Goal: Task Accomplishment & Management: Use online tool/utility

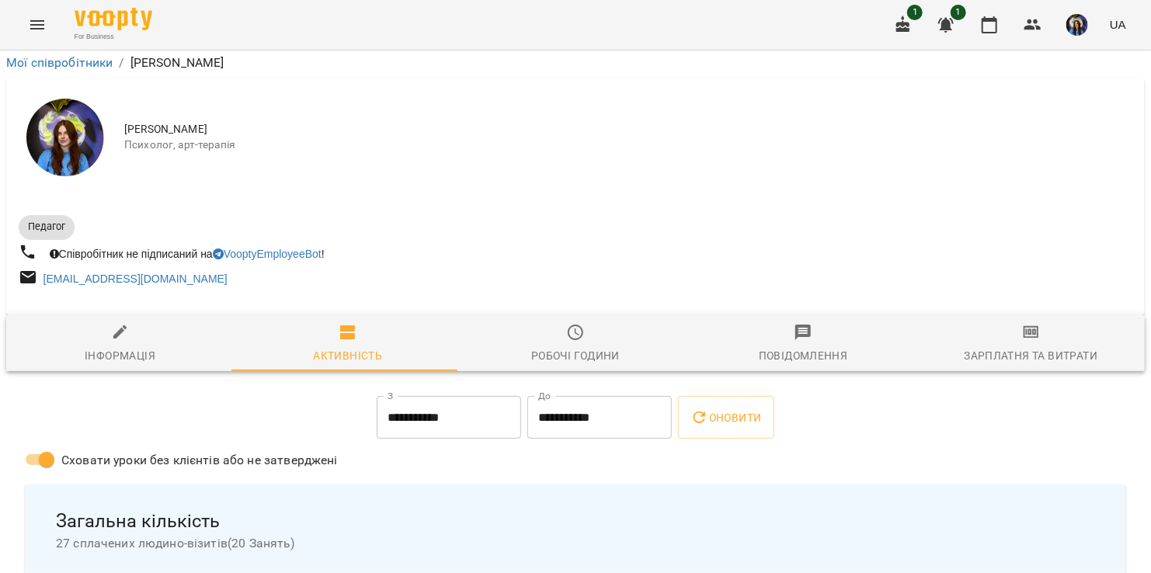
scroll to position [491, 0]
click at [912, 16] on span "1" at bounding box center [915, 13] width 16 height 16
click at [914, 21] on button "button" at bounding box center [902, 24] width 37 height 37
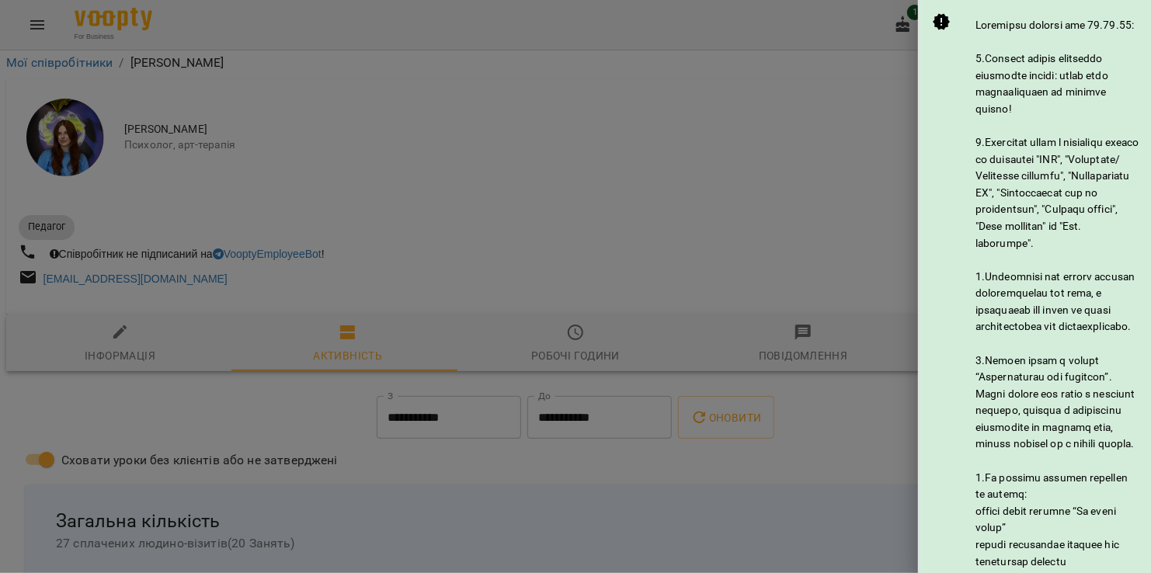
click at [860, 18] on div at bounding box center [575, 286] width 1151 height 573
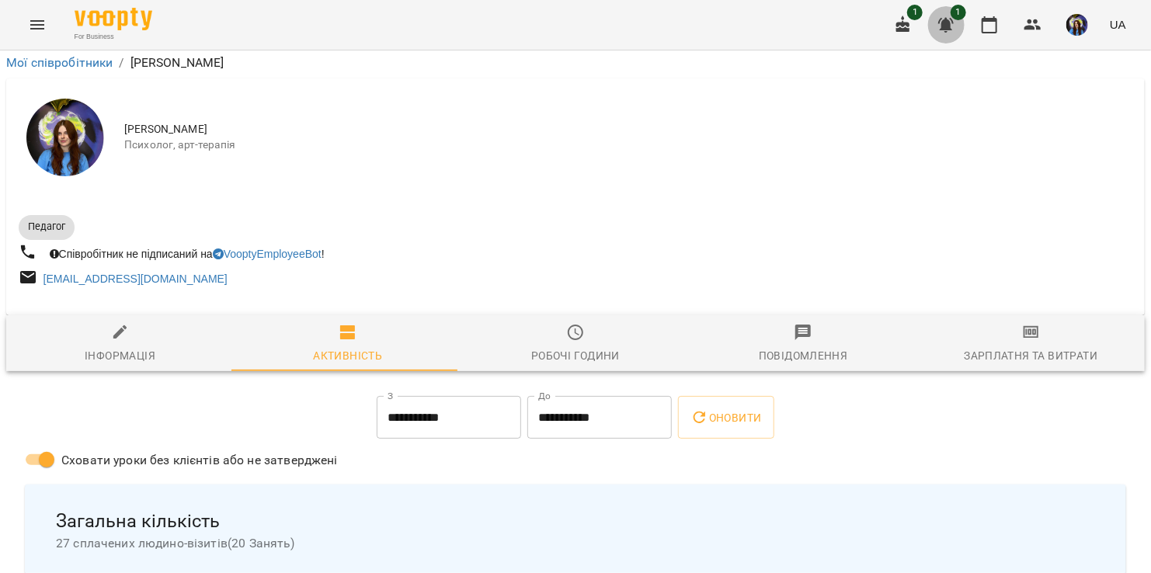
click at [945, 18] on icon "button" at bounding box center [945, 25] width 19 height 19
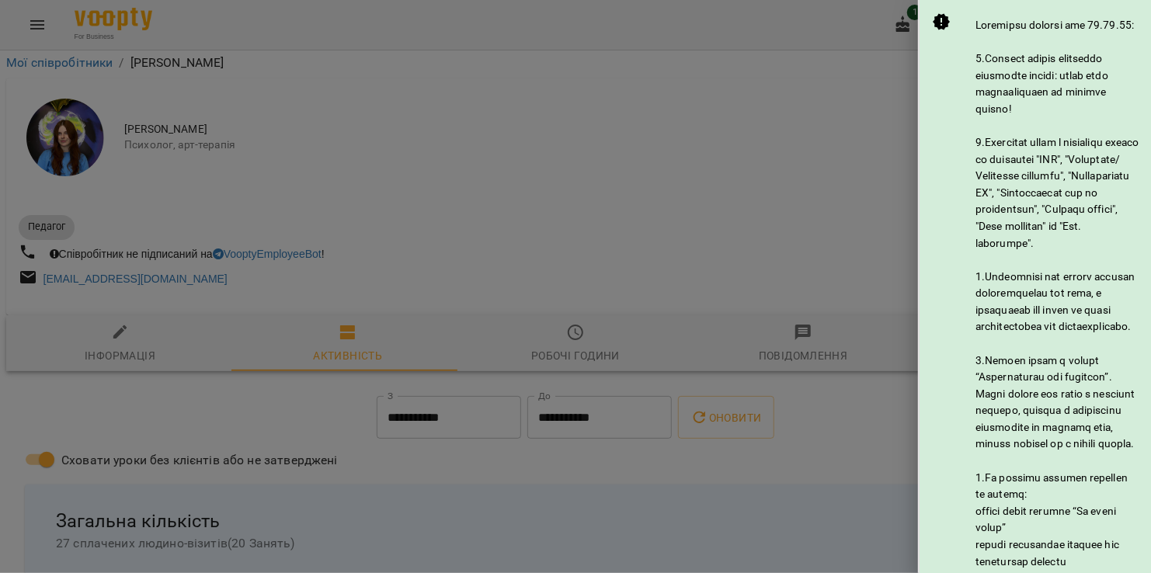
click at [891, 15] on div at bounding box center [575, 286] width 1151 height 573
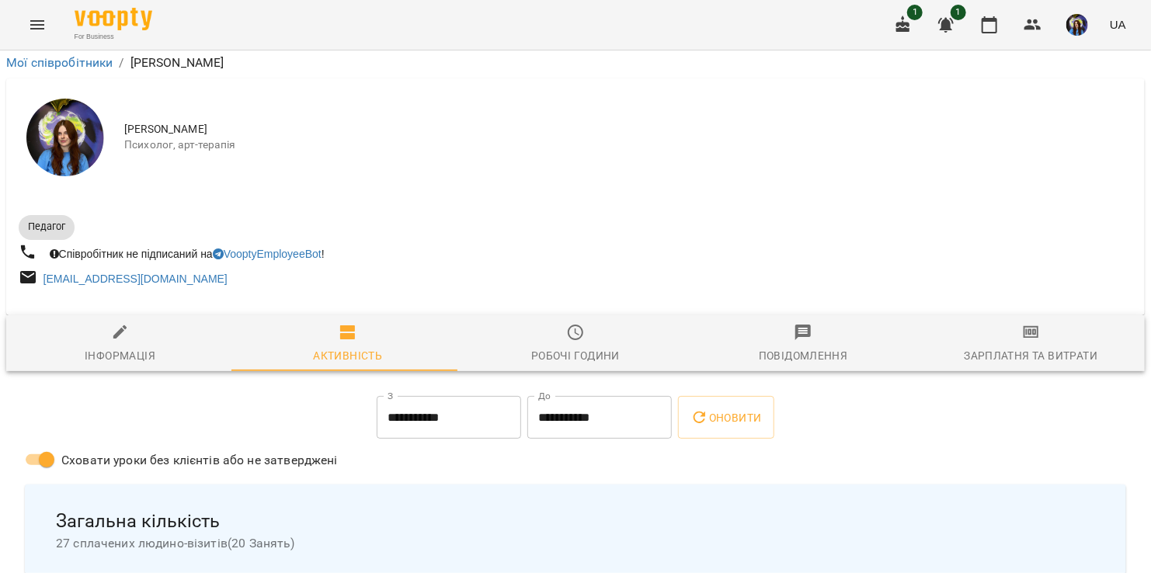
click at [902, 24] on icon "button" at bounding box center [903, 24] width 14 height 17
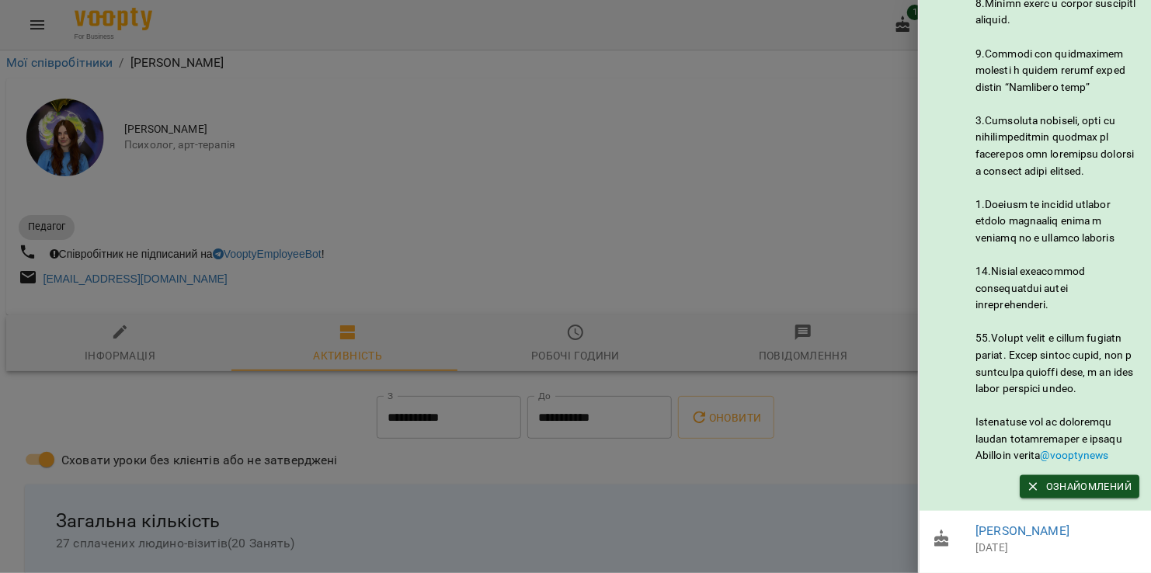
scroll to position [753, 0]
click at [1061, 478] on span "Ознайомлений" at bounding box center [1079, 486] width 104 height 17
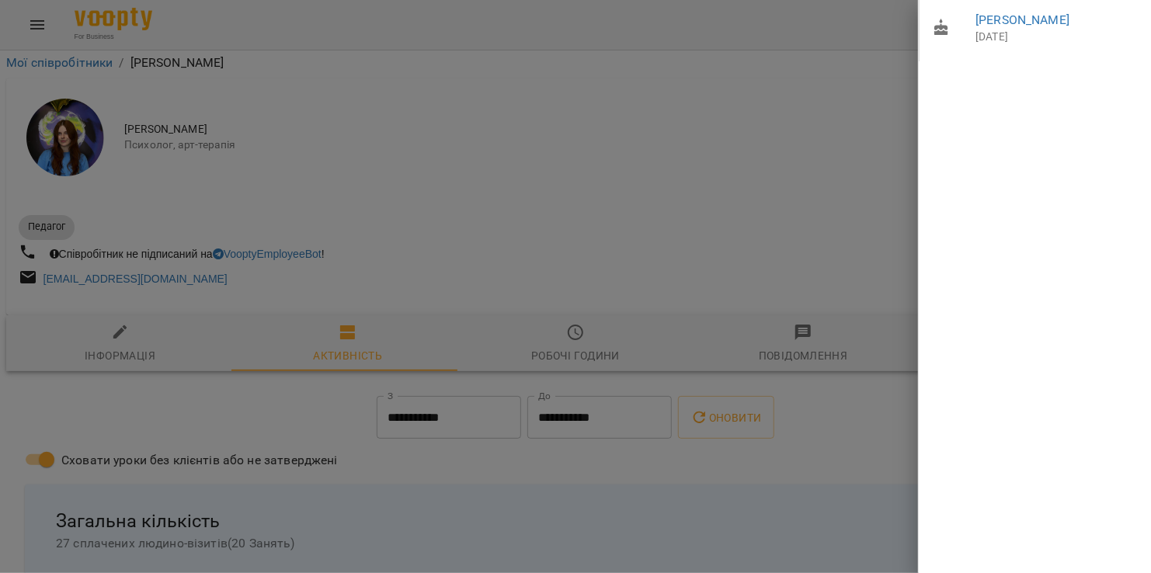
click at [856, 16] on div at bounding box center [575, 286] width 1151 height 573
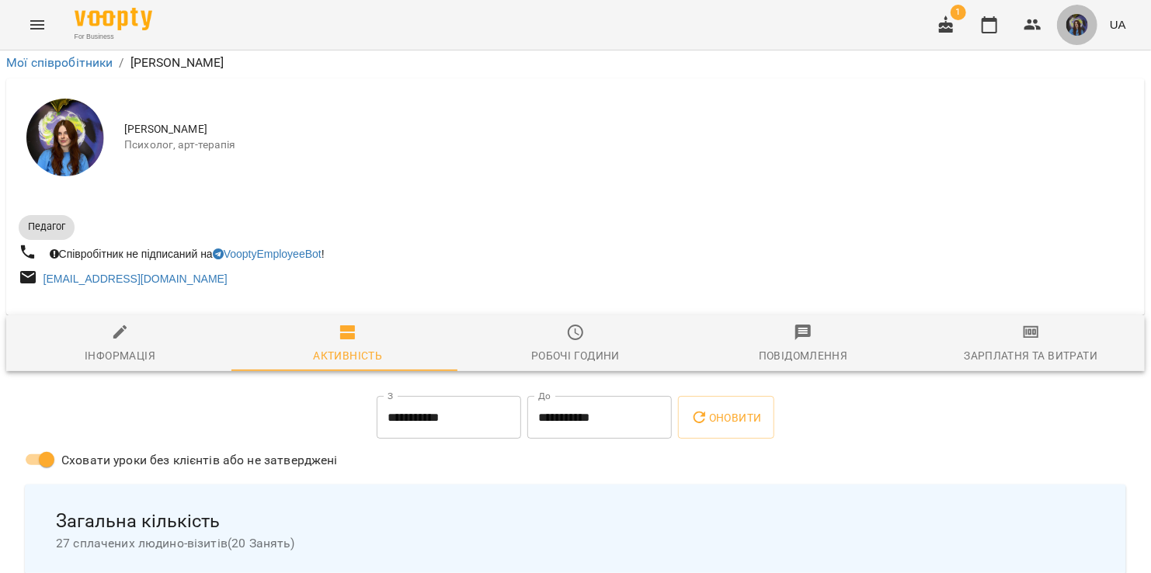
click at [1082, 12] on button "button" at bounding box center [1077, 25] width 40 height 40
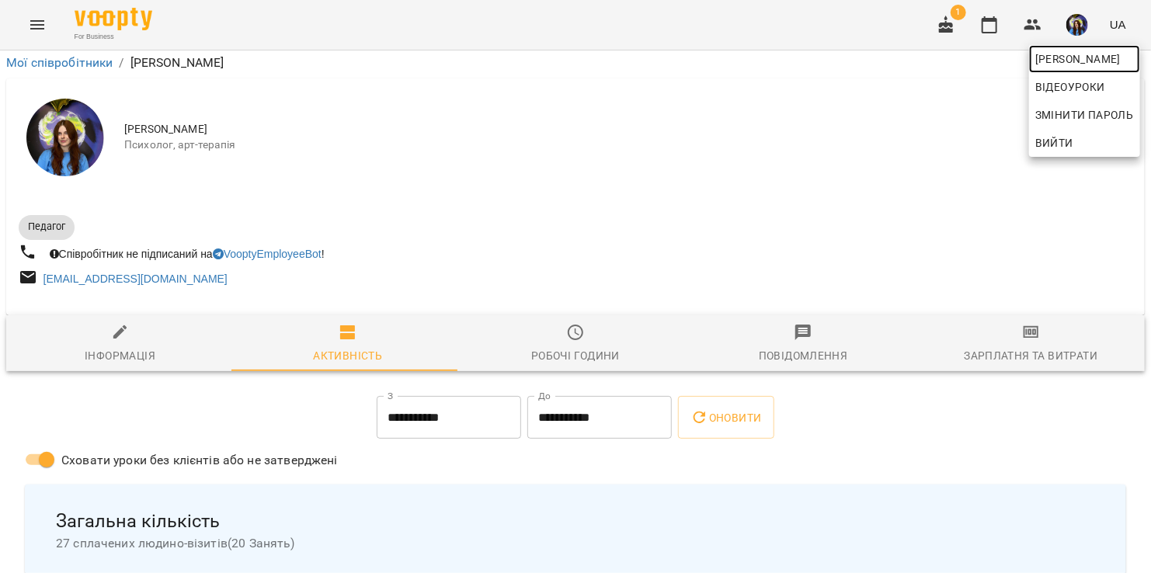
click at [1058, 55] on span "[PERSON_NAME]" at bounding box center [1084, 59] width 99 height 19
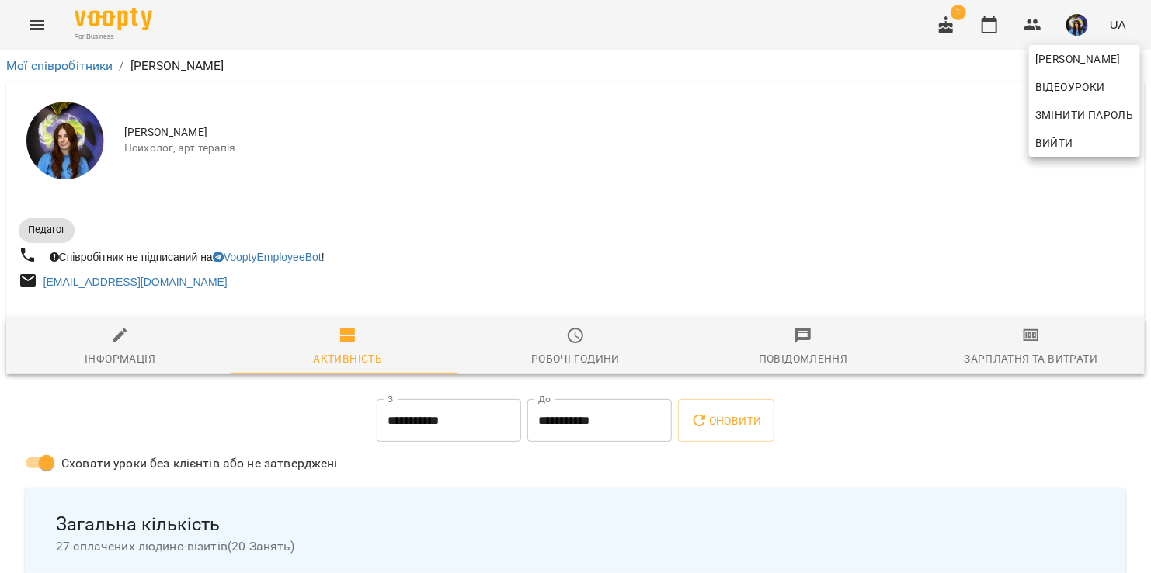
click at [1018, 351] on div at bounding box center [575, 286] width 1151 height 573
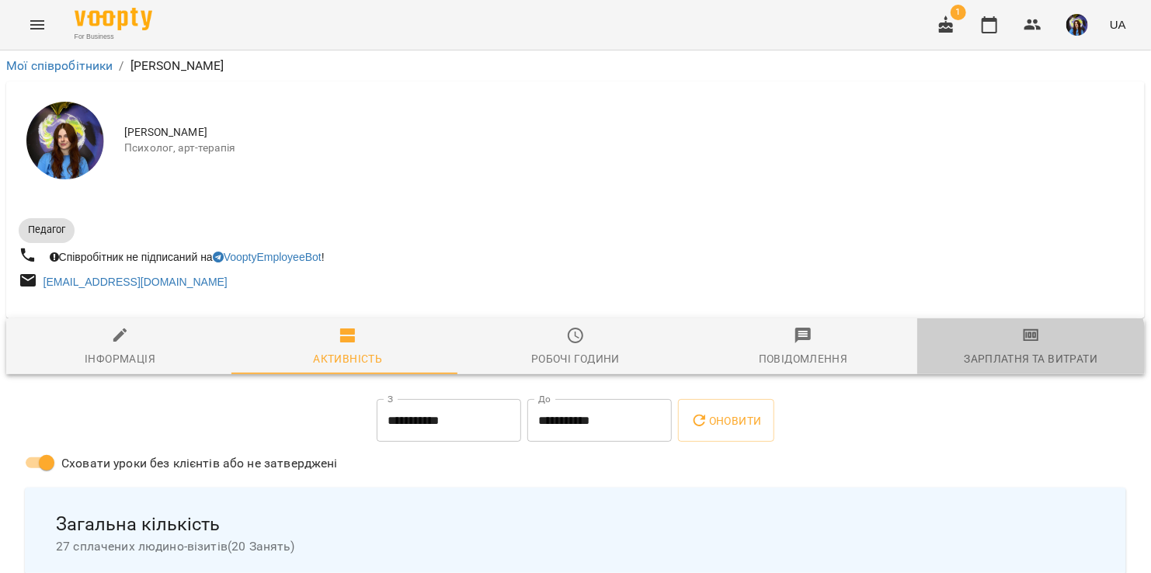
click at [1018, 351] on div "Зарплатня та Витрати" at bounding box center [1031, 358] width 134 height 19
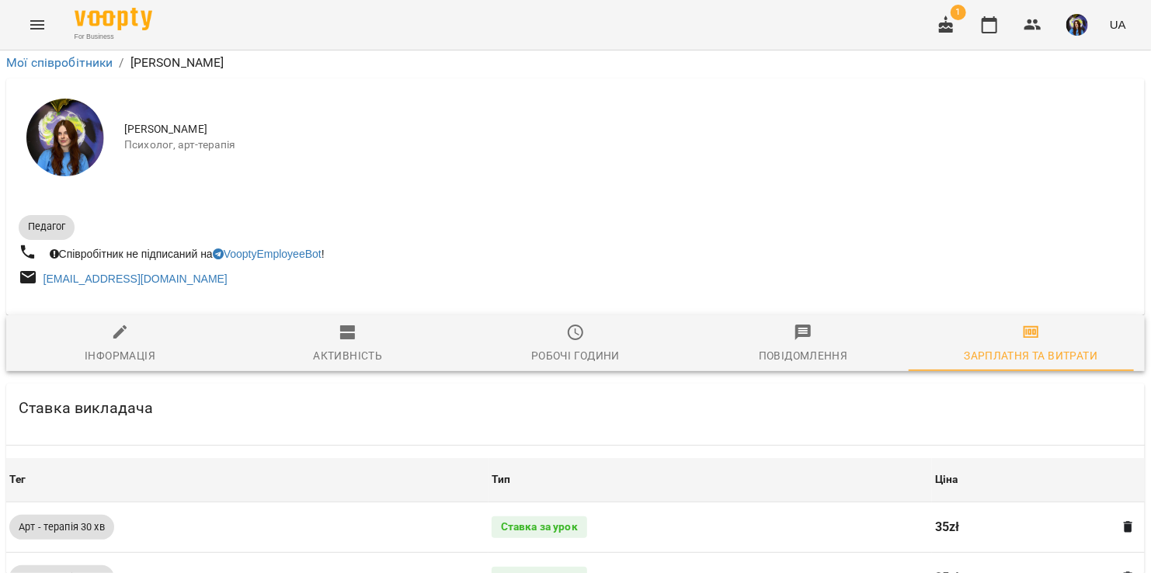
scroll to position [693, 0]
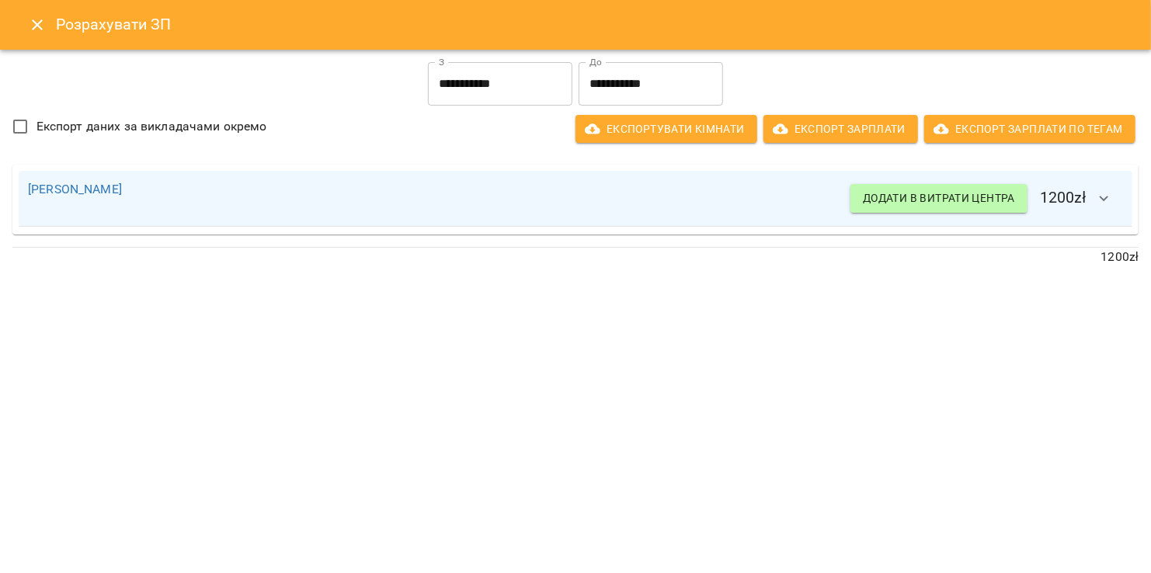
click at [518, 267] on div "1200 zł" at bounding box center [575, 257] width 1138 height 32
click at [33, 24] on icon "Close" at bounding box center [37, 25] width 19 height 19
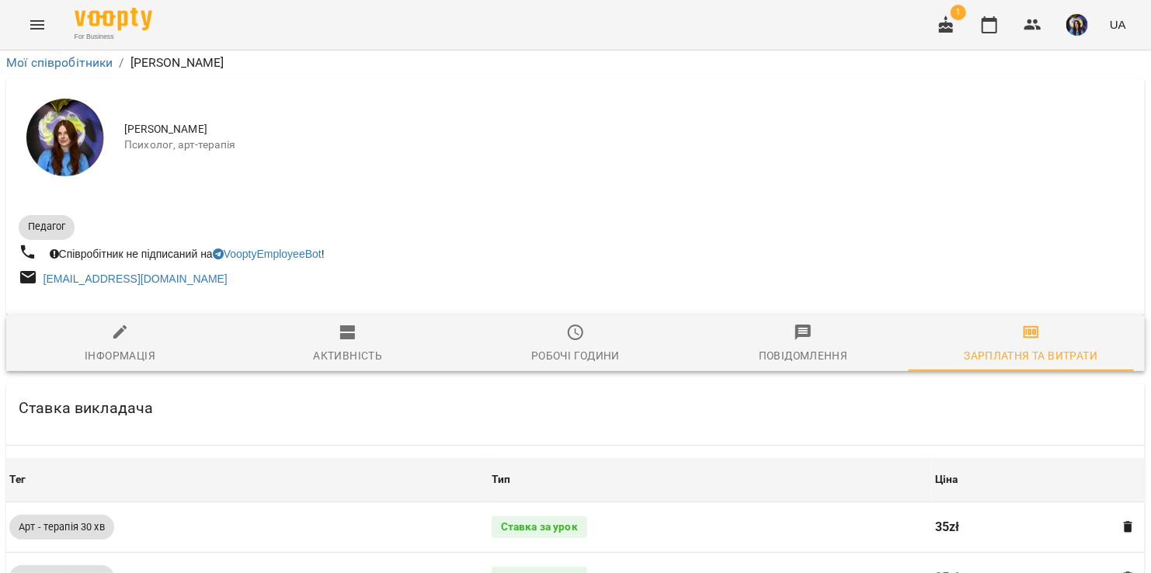
scroll to position [0, 0]
